Goal: Task Accomplishment & Management: Manage account settings

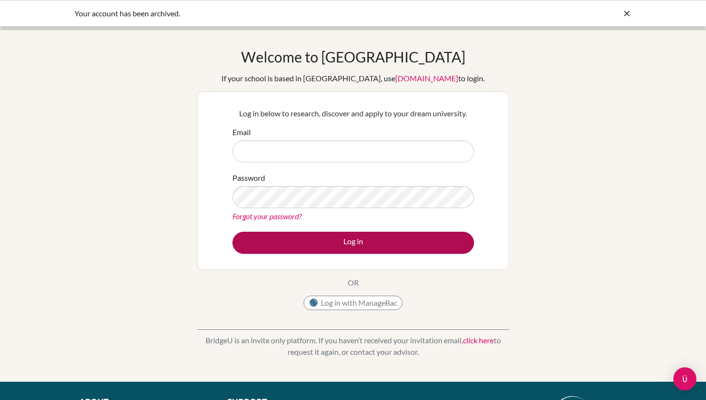
type input "[EMAIL_ADDRESS][DOMAIN_NAME]"
click at [353, 239] on button "Log in" at bounding box center [353, 243] width 242 height 22
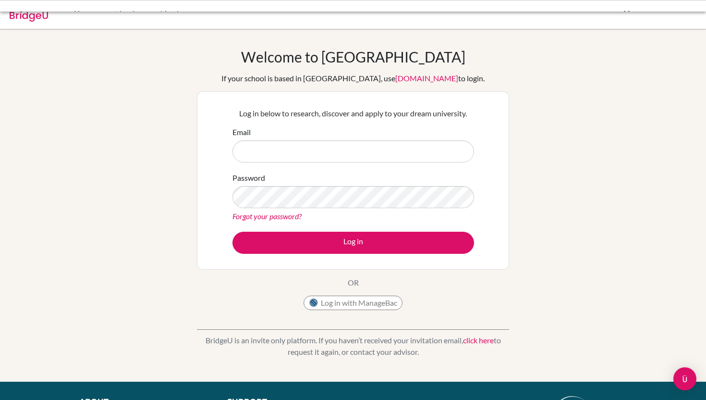
type input "[EMAIL_ADDRESS][DOMAIN_NAME]"
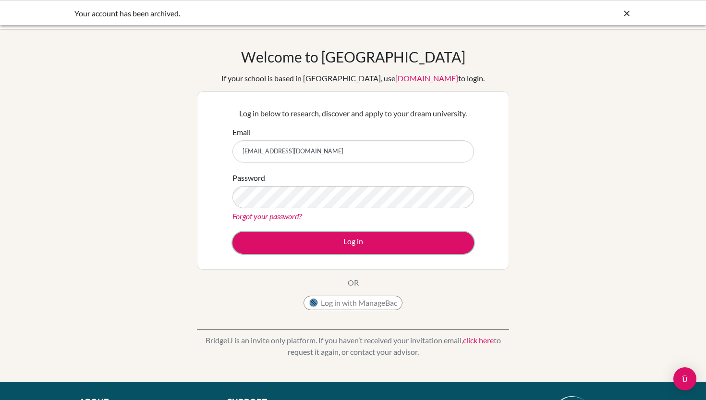
click at [353, 239] on button "Log in" at bounding box center [353, 243] width 242 height 22
type input "[EMAIL_ADDRESS][DOMAIN_NAME]"
click at [147, 9] on div "Your account has been archived." at bounding box center [280, 14] width 413 height 12
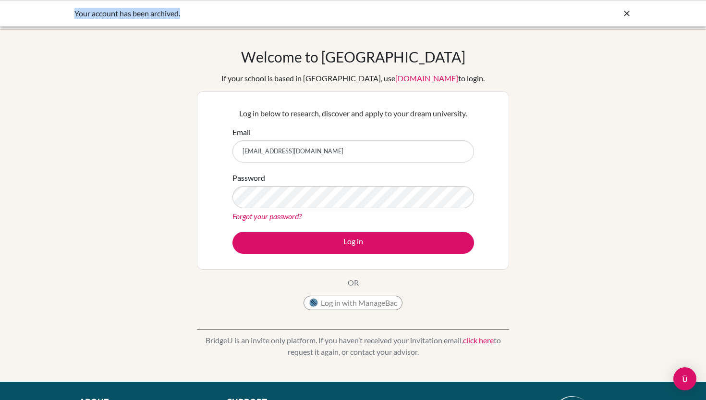
click at [147, 9] on div "Your account has been archived." at bounding box center [280, 14] width 413 height 12
click at [629, 15] on icon at bounding box center [627, 14] width 10 height 10
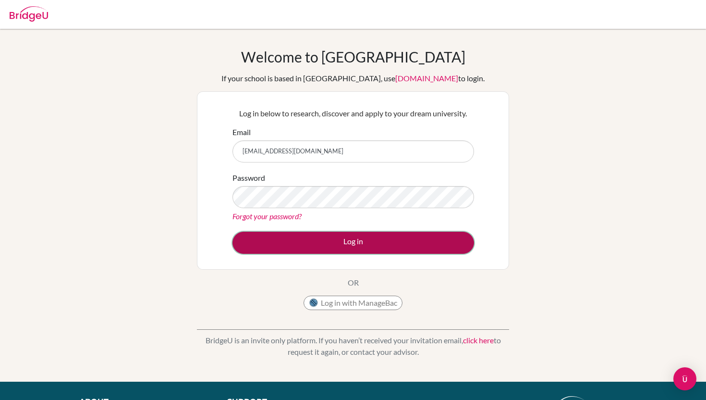
click at [388, 248] on button "Log in" at bounding box center [353, 243] width 242 height 22
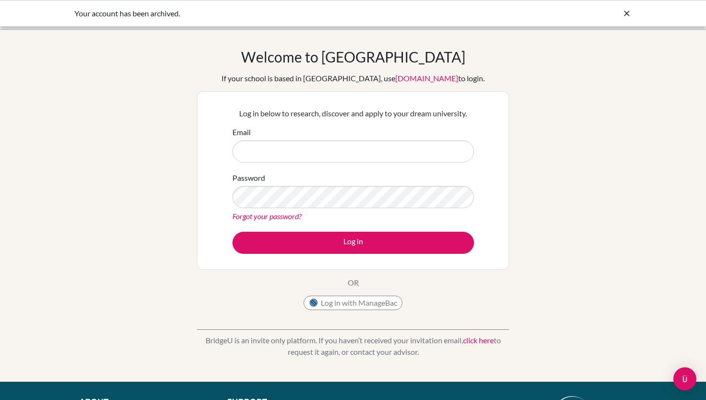
type input "[EMAIL_ADDRESS][DOMAIN_NAME]"
click at [631, 14] on icon at bounding box center [627, 14] width 10 height 10
drag, startPoint x: 125, startPoint y: 13, endPoint x: 418, endPoint y: 60, distance: 296.6
click at [142, 13] on div "Your account has been archived." at bounding box center [280, 14] width 413 height 12
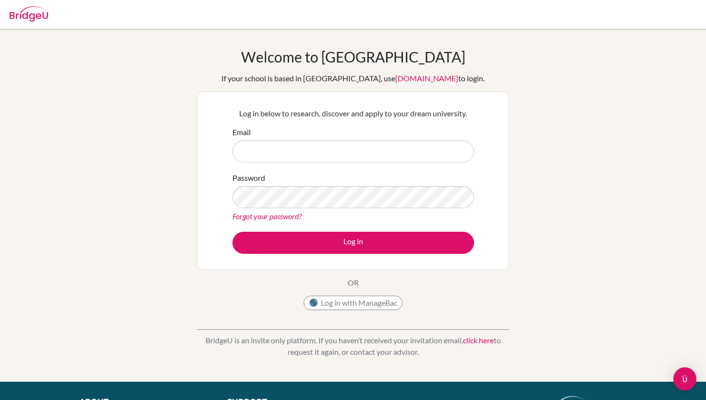
scroll to position [112, 0]
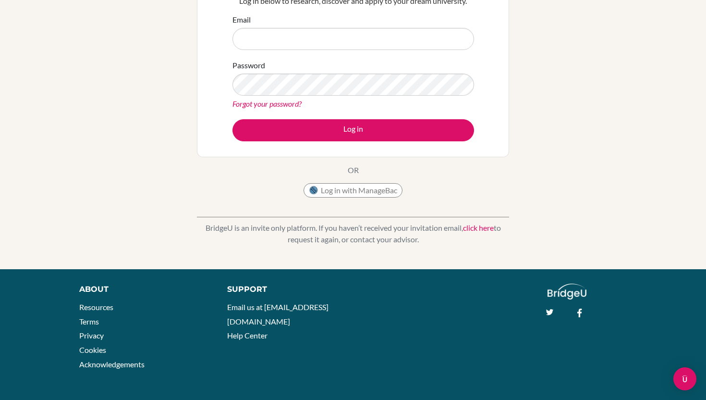
type input "juansaenz11@gmail.com"
click at [582, 294] on img at bounding box center [567, 291] width 39 height 16
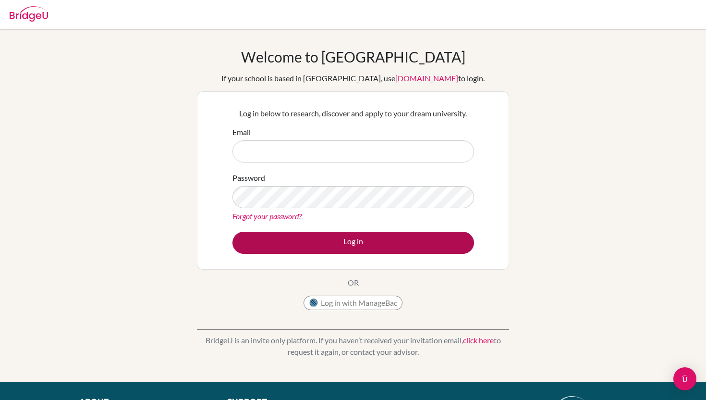
type input "[EMAIL_ADDRESS][DOMAIN_NAME]"
click at [325, 241] on button "Log in" at bounding box center [353, 243] width 242 height 22
